Goal: Information Seeking & Learning: Learn about a topic

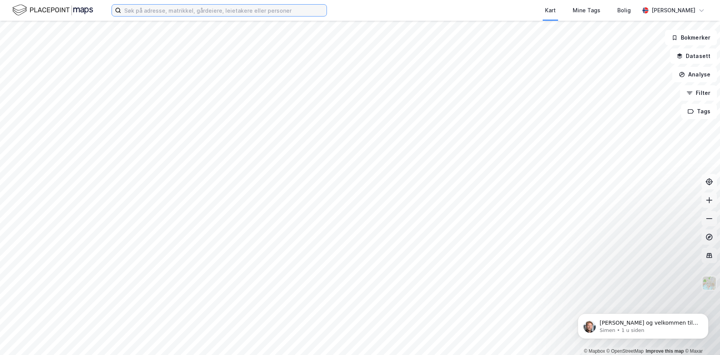
click at [150, 10] on input at bounding box center [223, 11] width 205 height 12
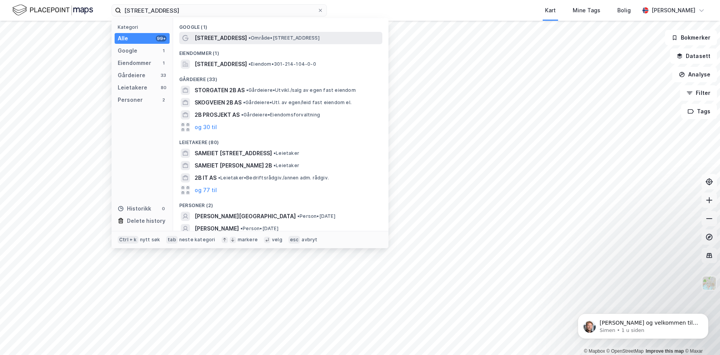
click at [213, 37] on span "[STREET_ADDRESS]" at bounding box center [221, 37] width 52 height 9
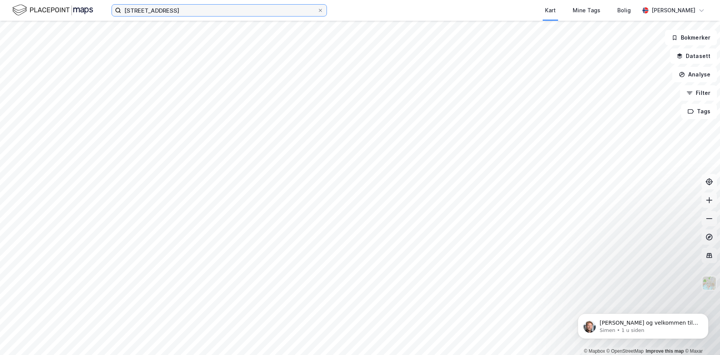
click at [178, 12] on input "[STREET_ADDRESS]" at bounding box center [219, 11] width 196 height 12
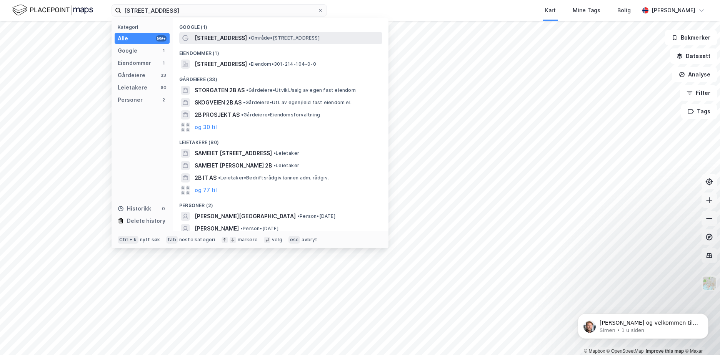
click at [248, 37] on span "•" at bounding box center [249, 38] width 2 height 6
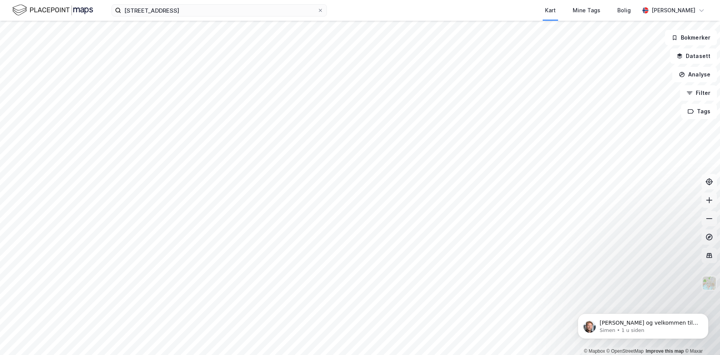
click at [226, 2] on div "hjelmsgate 2b Kart Mine Tags Bolig [PERSON_NAME]" at bounding box center [360, 10] width 720 height 21
click at [219, 9] on input "[STREET_ADDRESS]" at bounding box center [219, 11] width 196 height 12
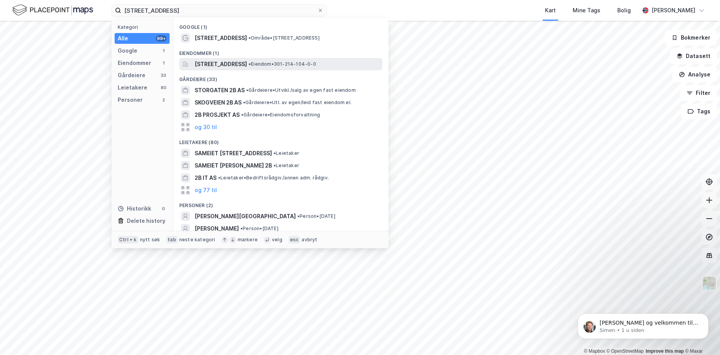
click at [238, 66] on span "[STREET_ADDRESS]" at bounding box center [221, 64] width 52 height 9
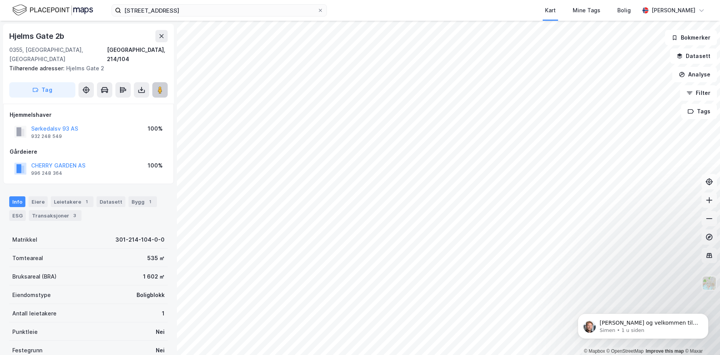
click at [156, 86] on icon at bounding box center [160, 90] width 8 height 8
click at [132, 196] on div "Bygg 1" at bounding box center [142, 201] width 28 height 11
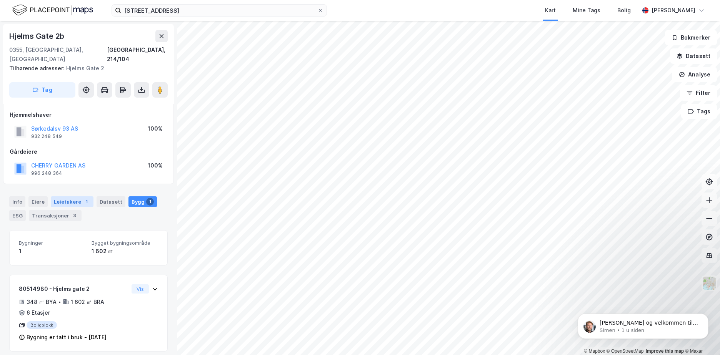
click at [71, 196] on div "Leietakere 1" at bounding box center [72, 201] width 43 height 11
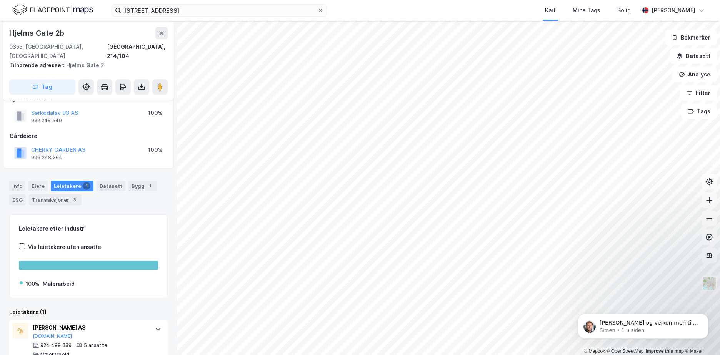
scroll to position [22, 0]
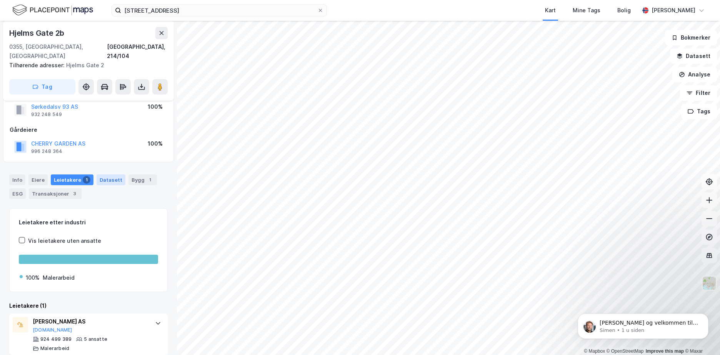
click at [106, 175] on div "Datasett" at bounding box center [111, 180] width 29 height 11
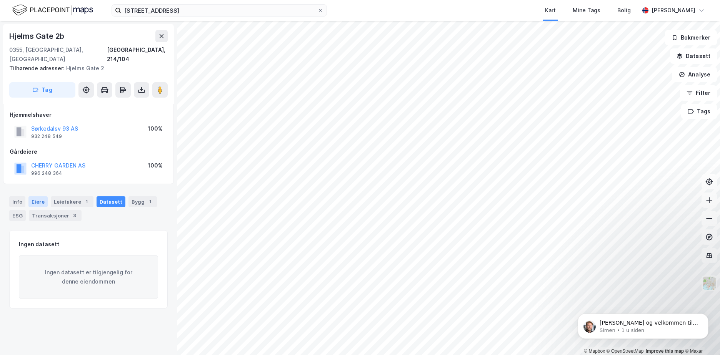
click at [40, 196] on div "Eiere" at bounding box center [37, 201] width 19 height 11
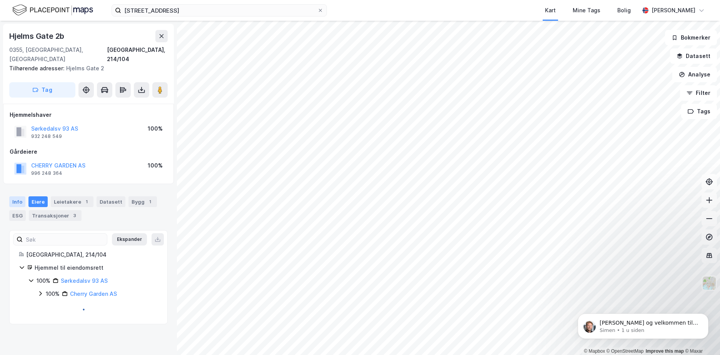
click at [18, 196] on div "Info" at bounding box center [17, 201] width 16 height 11
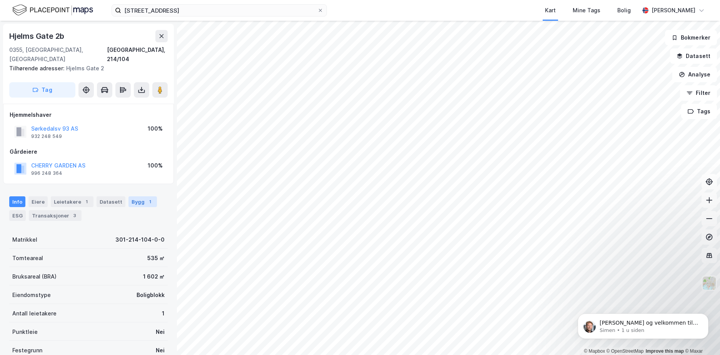
click at [133, 196] on div "Bygg 1" at bounding box center [142, 201] width 28 height 11
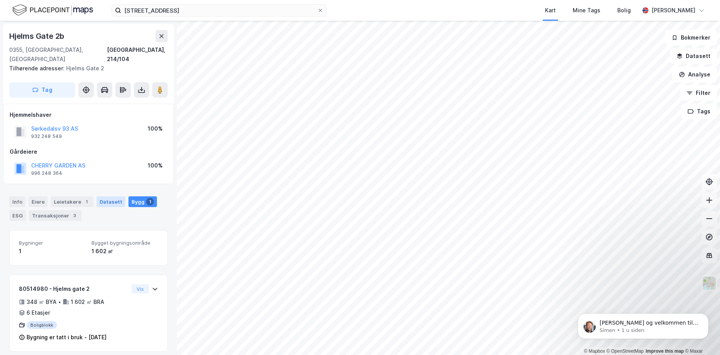
click at [103, 196] on div "Datasett" at bounding box center [111, 201] width 29 height 11
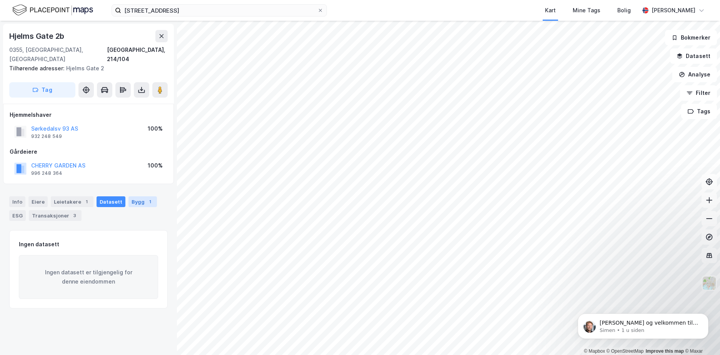
click at [128, 196] on div "Bygg 1" at bounding box center [142, 201] width 28 height 11
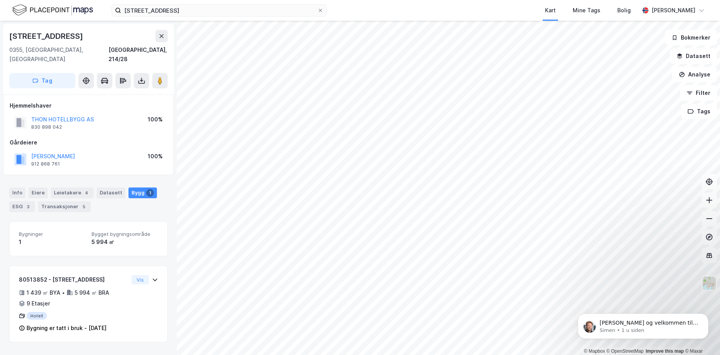
click at [195, 10] on div "hjelmsgate 2b Kart Mine Tags Bolig [PERSON_NAME] © Mapbox © OpenStreetMap Impro…" at bounding box center [360, 177] width 720 height 355
click at [719, 171] on html "hjelmsgate 2b Kart Mine Tags Bolig [PERSON_NAME] © Mapbox © OpenStreetMap Impro…" at bounding box center [360, 177] width 720 height 355
click at [164, 74] on button at bounding box center [159, 80] width 15 height 15
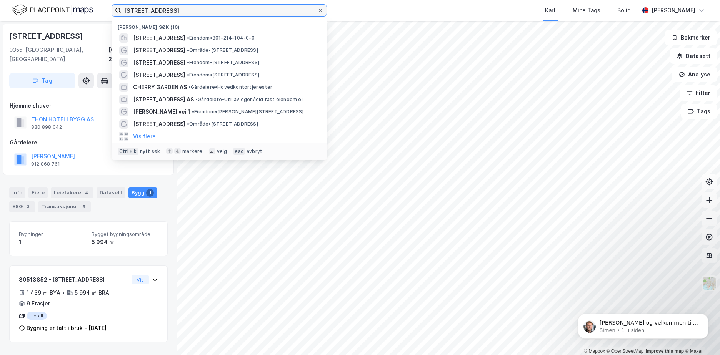
drag, startPoint x: 182, startPoint y: 12, endPoint x: 65, endPoint y: 6, distance: 117.8
click at [65, 6] on div "[STREET_ADDRESS] • Eiendom • 301-214-104-0-0 [GEOGRAPHIC_DATA] • Område • [STRE…" at bounding box center [360, 10] width 720 height 21
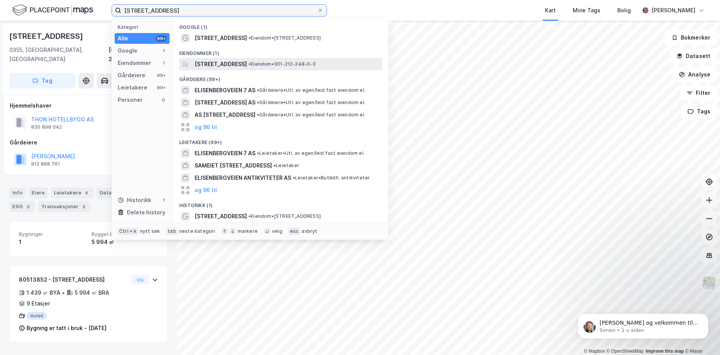
type input "[STREET_ADDRESS]"
click at [229, 65] on span "[STREET_ADDRESS]" at bounding box center [221, 64] width 52 height 9
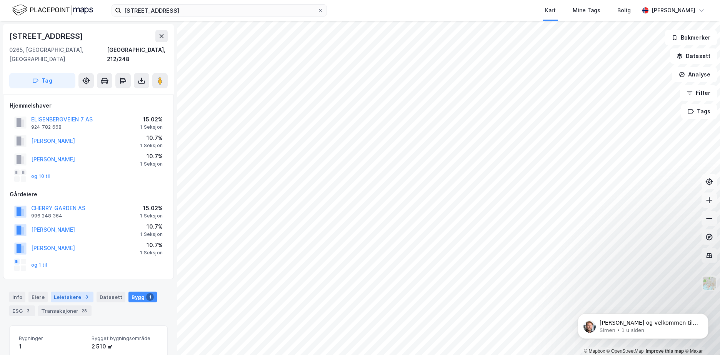
click at [70, 292] on div "Leietakere 3" at bounding box center [72, 297] width 43 height 11
